Goal: Transaction & Acquisition: Book appointment/travel/reservation

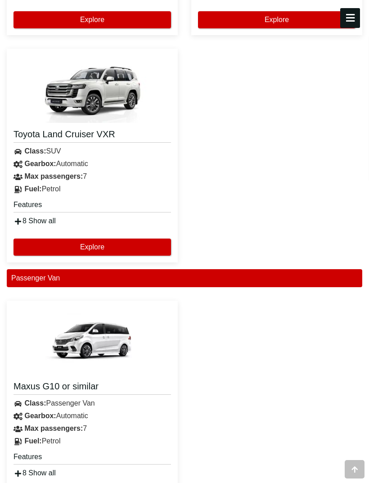
scroll to position [2437, 0]
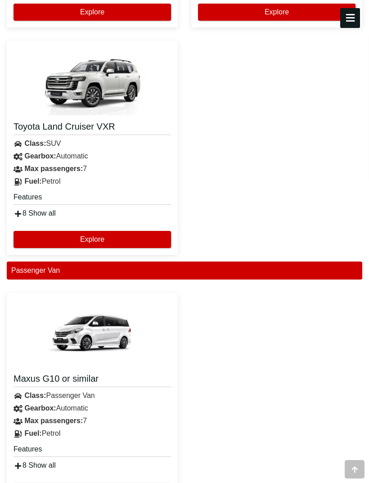
click at [350, 474] on icon at bounding box center [354, 469] width 9 height 9
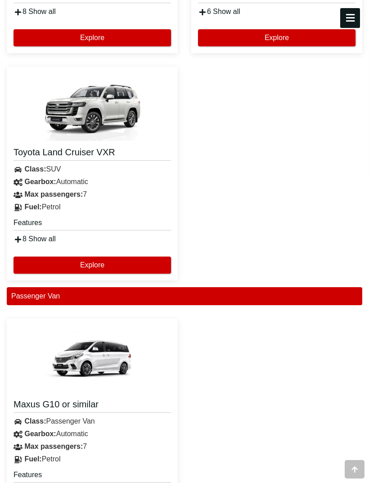
click at [244, 474] on div "Maxus G10 or similar Class: Passenger Van Gearbox: Automatic" at bounding box center [184, 425] width 369 height 227
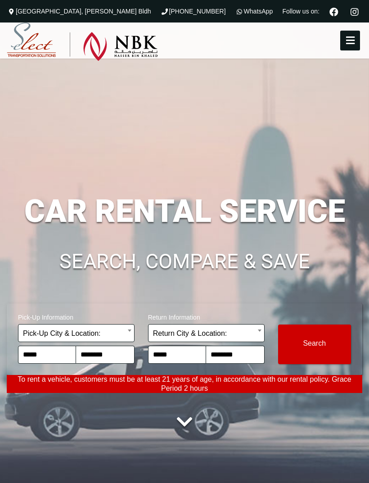
click at [317, 364] on button "Modify Search" at bounding box center [314, 344] width 73 height 40
click at [325, 364] on button "Modify Search" at bounding box center [314, 344] width 73 height 40
